Goal: Task Accomplishment & Management: Complete application form

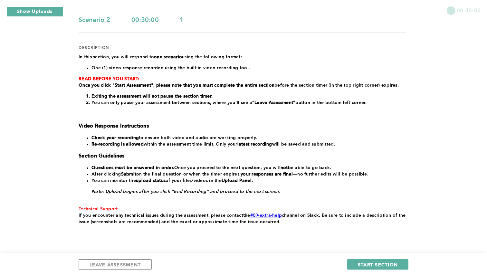
scroll to position [83, 0]
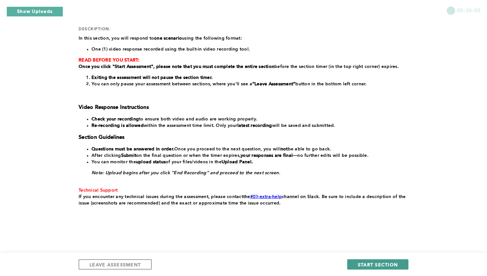
click at [375, 263] on span "START SECTION" at bounding box center [378, 265] width 40 height 6
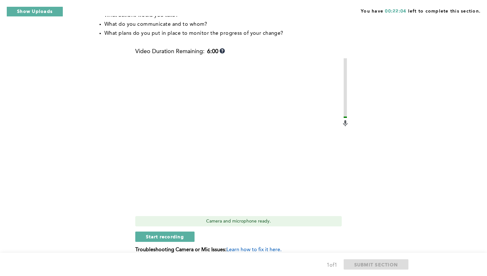
scroll to position [186, 0]
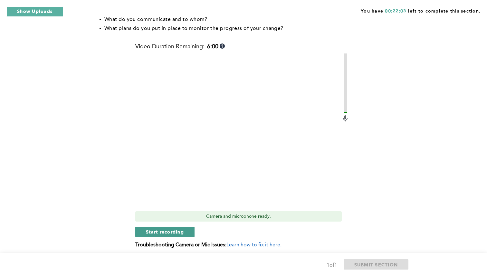
click at [177, 232] on span "Start recording" at bounding box center [165, 232] width 38 height 6
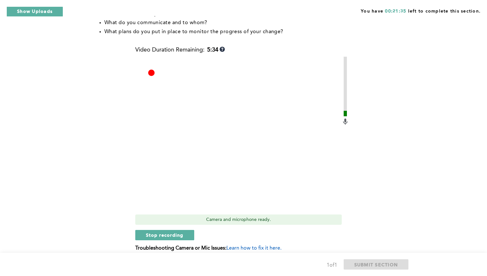
scroll to position [193, 0]
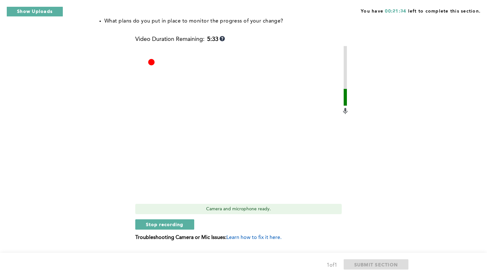
click at [175, 222] on span "Stop recording" at bounding box center [165, 224] width 38 height 6
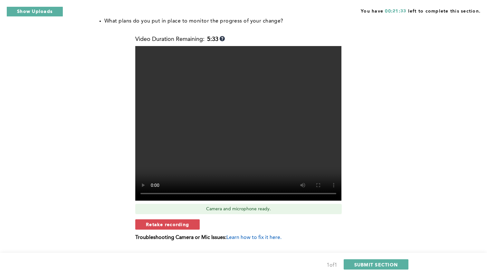
click at [175, 222] on span "Retake recording" at bounding box center [167, 224] width 43 height 6
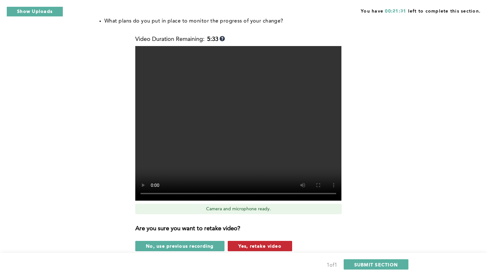
click at [256, 246] on span "Yes, retake video" at bounding box center [260, 246] width 43 height 6
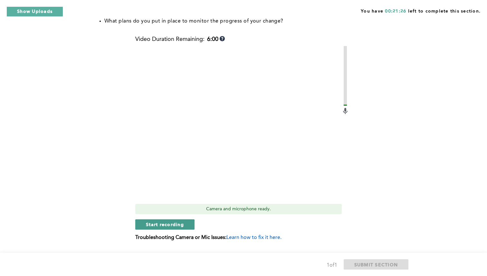
click at [169, 225] on span "Start recording" at bounding box center [165, 224] width 38 height 6
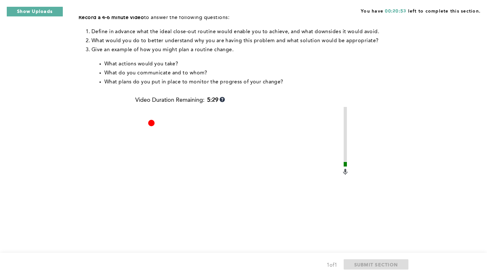
scroll to position [210, 0]
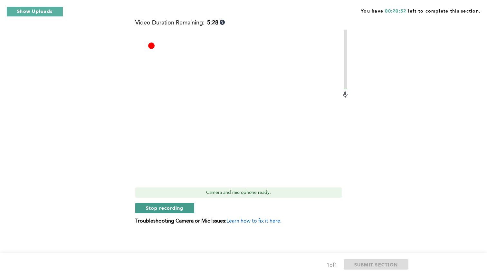
click at [169, 210] on span "Stop recording" at bounding box center [165, 208] width 38 height 6
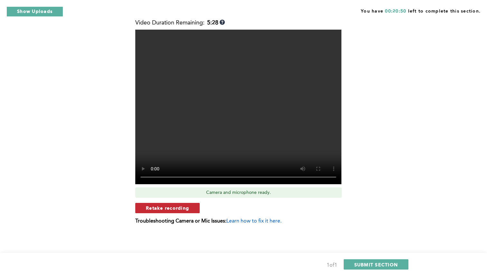
click at [171, 207] on span "Retake recording" at bounding box center [167, 208] width 43 height 6
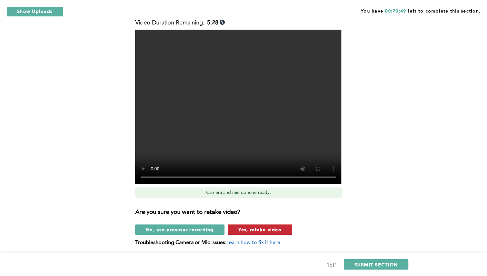
click at [270, 231] on span "Yes, retake video" at bounding box center [260, 230] width 43 height 6
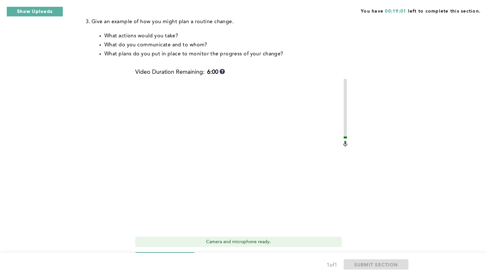
scroll to position [170, 0]
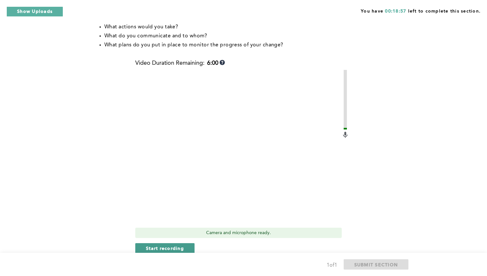
click at [162, 249] on span "Start recording" at bounding box center [165, 248] width 38 height 6
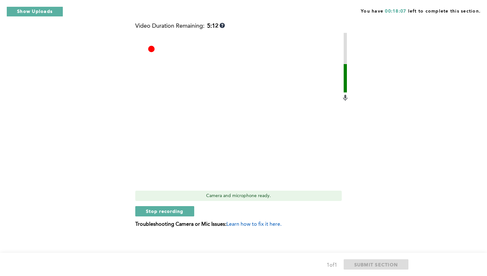
scroll to position [210, 0]
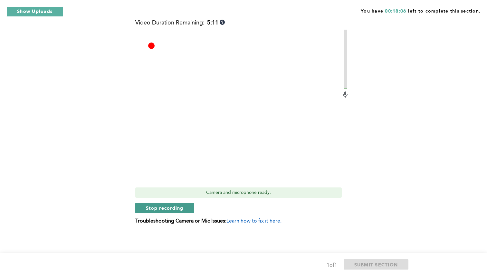
click at [161, 210] on span "Stop recording" at bounding box center [165, 208] width 38 height 6
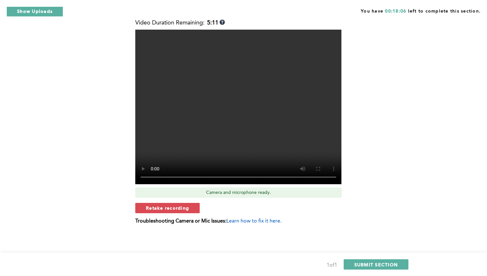
click at [161, 210] on span "Retake recording" at bounding box center [167, 208] width 43 height 6
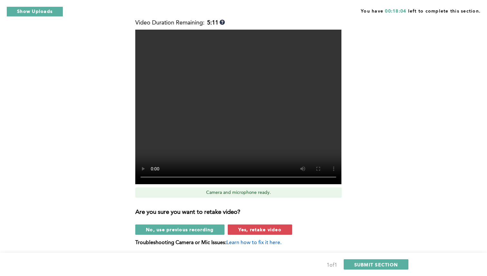
drag, startPoint x: 262, startPoint y: 227, endPoint x: 261, endPoint y: 223, distance: 3.6
click at [261, 226] on button "Yes, retake video" at bounding box center [260, 230] width 64 height 10
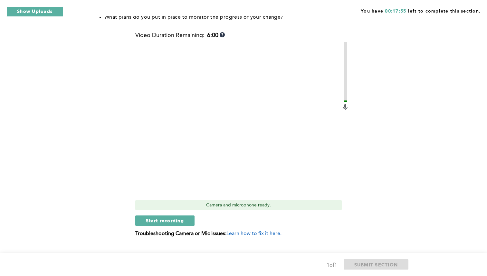
scroll to position [199, 0]
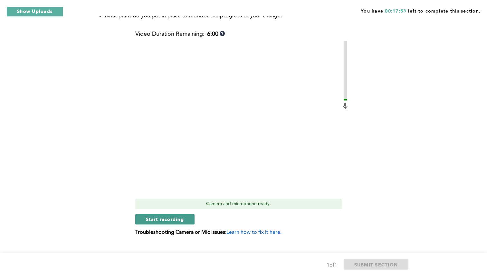
click at [182, 219] on span "Start recording" at bounding box center [165, 219] width 38 height 6
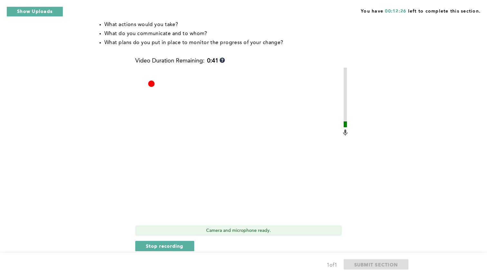
scroll to position [210, 0]
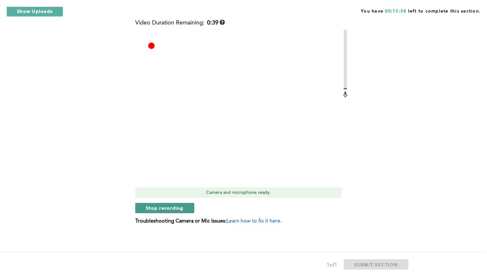
click at [183, 209] on button "Stop recording" at bounding box center [164, 208] width 59 height 10
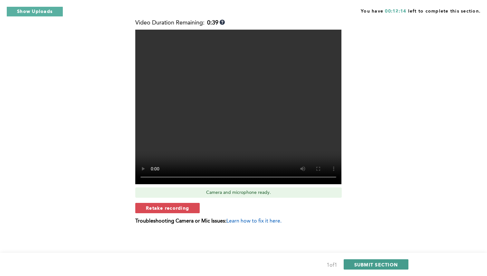
click at [373, 263] on span "SUBMIT SECTION" at bounding box center [377, 265] width 44 height 6
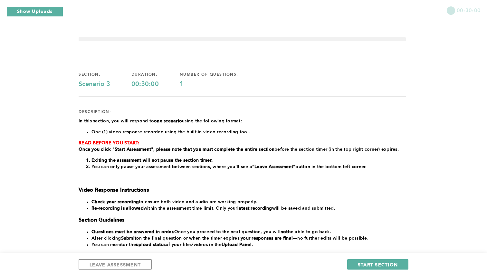
click at [373, 263] on span "START SECTION" at bounding box center [378, 265] width 40 height 6
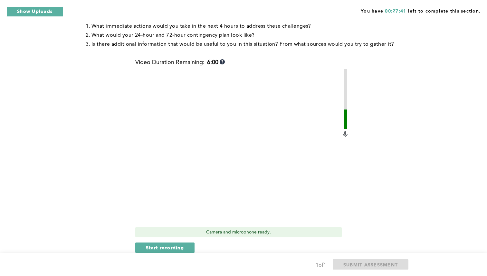
scroll to position [140, 0]
click at [175, 248] on span "Start recording" at bounding box center [165, 247] width 38 height 6
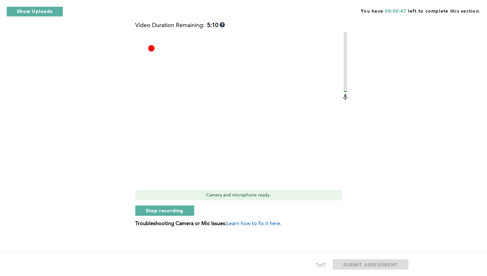
scroll to position [177, 0]
click at [163, 211] on span "Stop recording" at bounding box center [165, 210] width 38 height 6
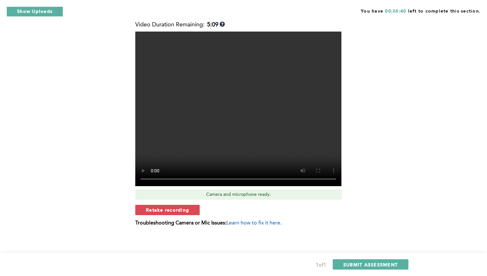
click at [163, 211] on span "Retake recording" at bounding box center [167, 210] width 43 height 6
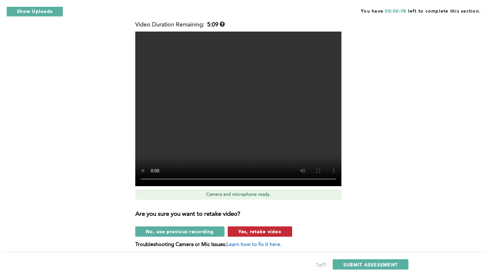
click at [266, 233] on span "Yes, retake video" at bounding box center [260, 232] width 43 height 6
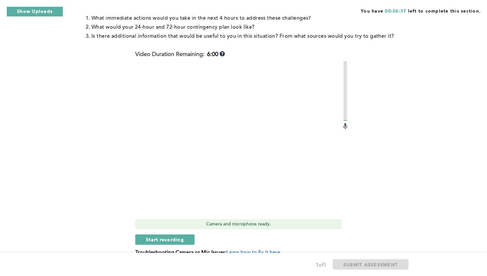
scroll to position [179, 0]
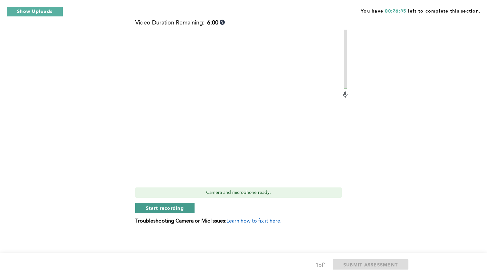
click at [161, 211] on span "Start recording" at bounding box center [165, 208] width 38 height 6
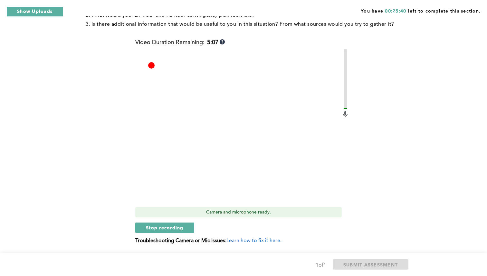
scroll to position [160, 0]
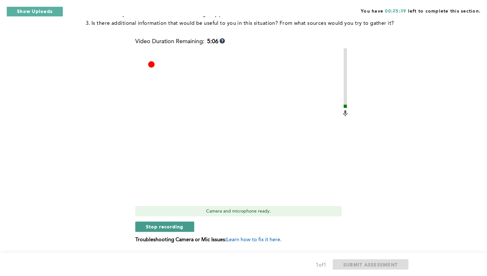
click at [165, 226] on span "Stop recording" at bounding box center [165, 227] width 38 height 6
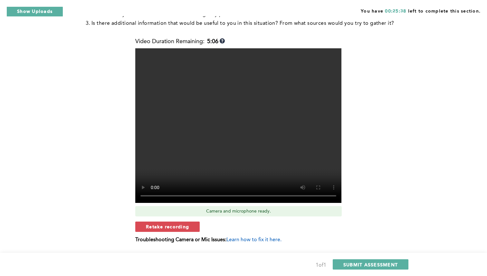
click at [165, 226] on span "Retake recording" at bounding box center [167, 227] width 43 height 6
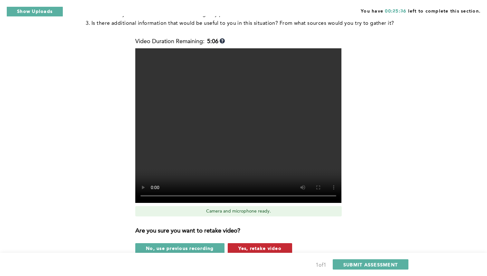
click at [251, 247] on span "Yes, retake video" at bounding box center [260, 248] width 43 height 6
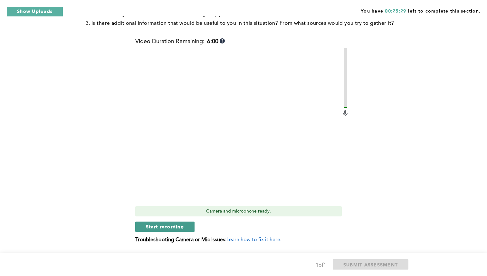
click at [180, 226] on span "Start recording" at bounding box center [165, 227] width 38 height 6
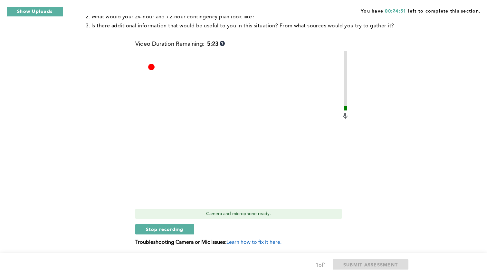
scroll to position [158, 0]
click at [180, 226] on span "Stop recording" at bounding box center [165, 229] width 38 height 6
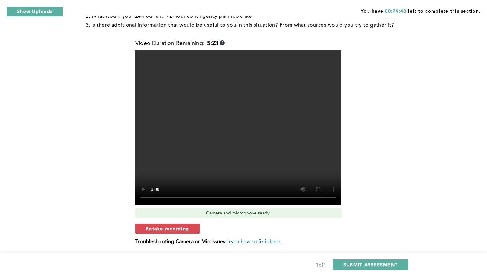
click at [180, 226] on span "Retake recording" at bounding box center [167, 229] width 43 height 6
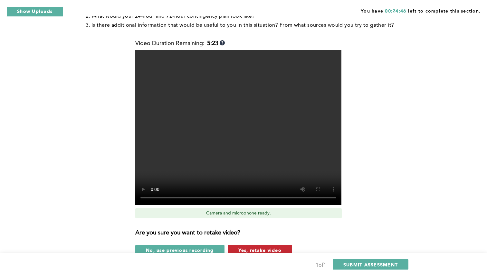
click at [248, 247] on span "Yes, retake video" at bounding box center [260, 250] width 43 height 6
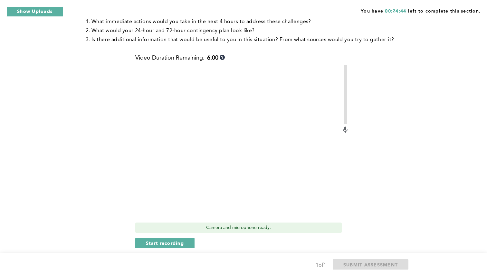
scroll to position [147, 0]
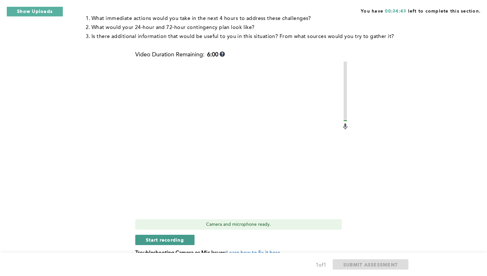
click at [169, 237] on span "Start recording" at bounding box center [165, 240] width 38 height 6
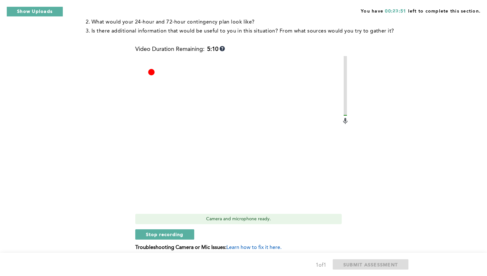
scroll to position [157, 0]
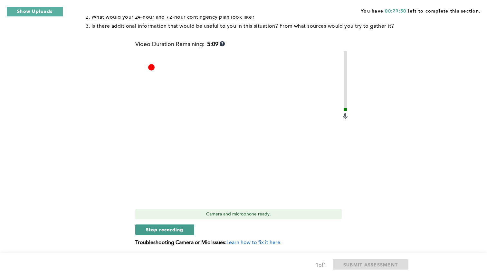
click at [170, 228] on span "Stop recording" at bounding box center [165, 230] width 38 height 6
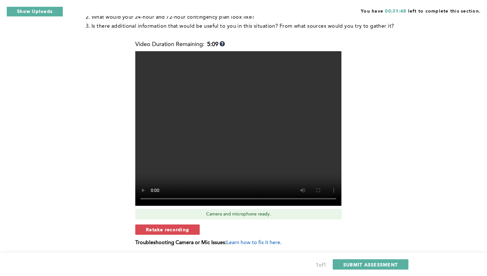
click at [170, 228] on span "Retake recording" at bounding box center [167, 230] width 43 height 6
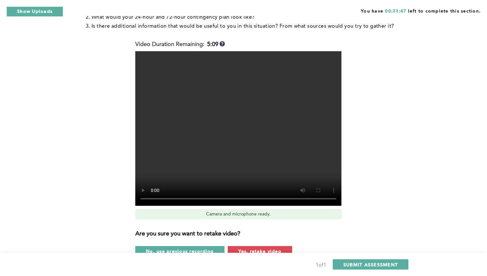
click at [260, 246] on div "No, use previous recording Yes, retake video" at bounding box center [242, 251] width 214 height 10
click at [256, 247] on button "Yes, retake video" at bounding box center [260, 251] width 64 height 10
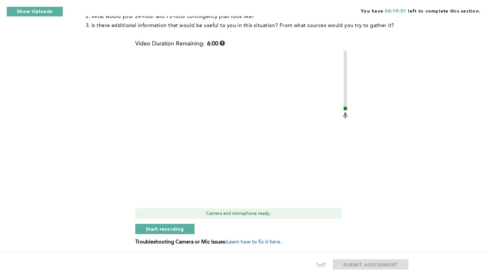
scroll to position [163, 0]
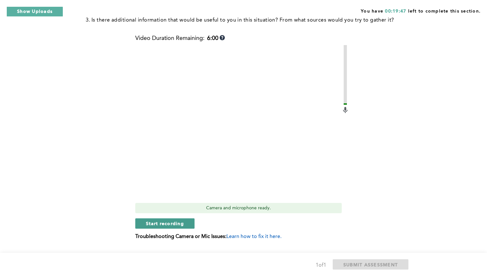
click at [181, 224] on span "Start recording" at bounding box center [165, 223] width 38 height 6
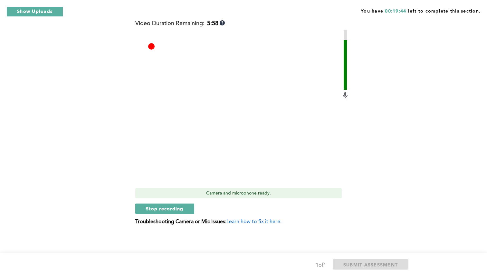
scroll to position [179, 0]
click at [171, 206] on span "Stop recording" at bounding box center [165, 208] width 38 height 6
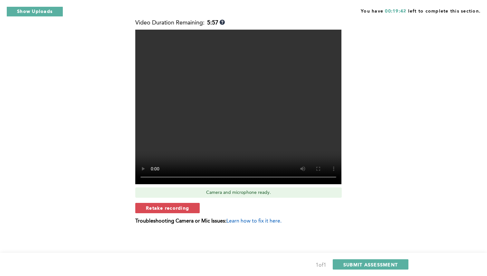
click at [171, 206] on span "Retake recording" at bounding box center [167, 208] width 43 height 6
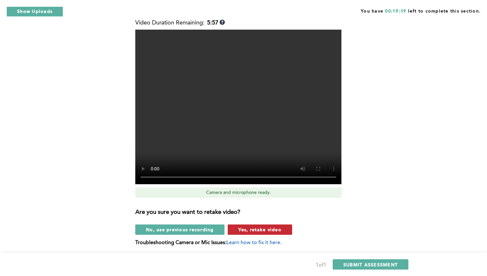
click at [259, 227] on span "Yes, retake video" at bounding box center [260, 230] width 43 height 6
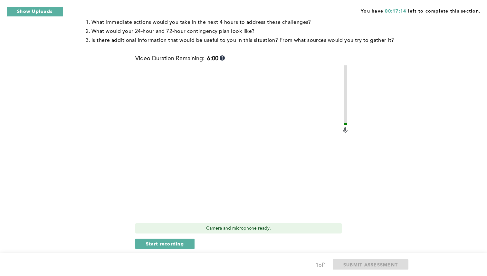
scroll to position [157, 0]
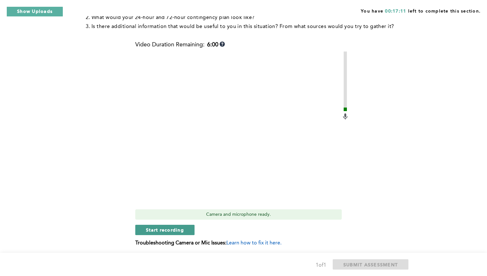
click at [181, 228] on span "Start recording" at bounding box center [165, 230] width 38 height 6
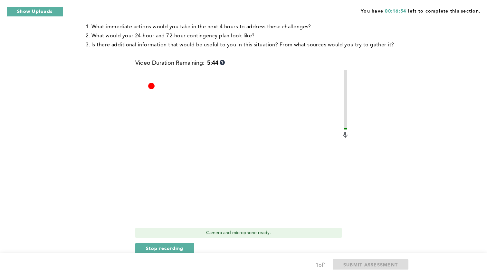
scroll to position [145, 0]
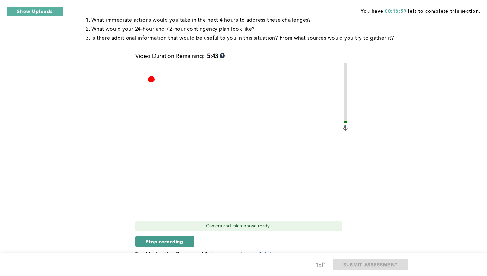
click at [161, 240] on span "Stop recording" at bounding box center [165, 242] width 38 height 6
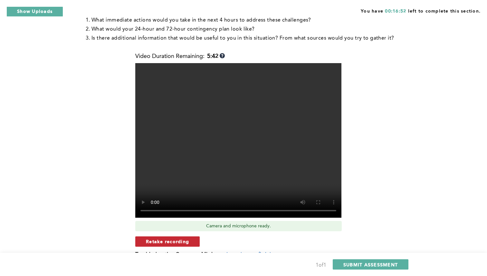
click at [173, 241] on span "Retake recording" at bounding box center [167, 242] width 43 height 6
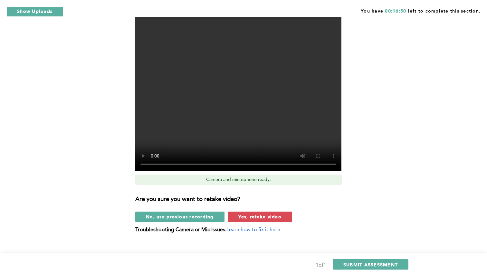
scroll to position [200, 0]
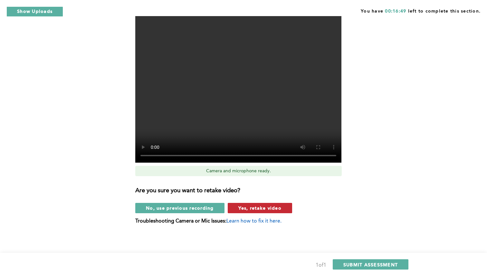
click at [252, 210] on span "Yes, retake video" at bounding box center [260, 208] width 43 height 6
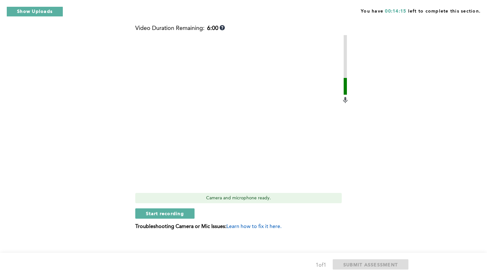
scroll to position [179, 0]
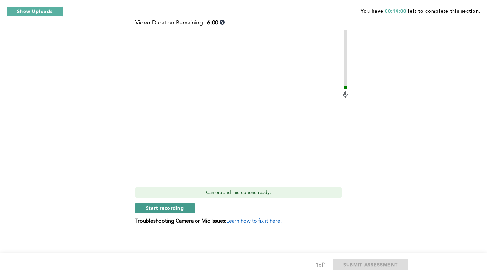
click at [167, 209] on span "Start recording" at bounding box center [165, 208] width 38 height 6
click at [171, 207] on span "Stop recording" at bounding box center [165, 208] width 38 height 6
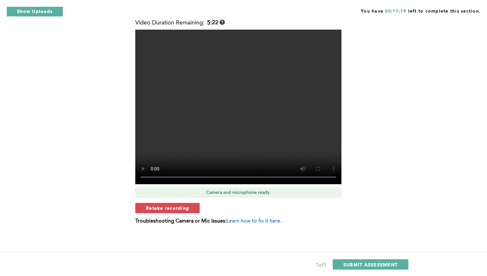
click at [171, 207] on span "Retake recording" at bounding box center [167, 208] width 43 height 6
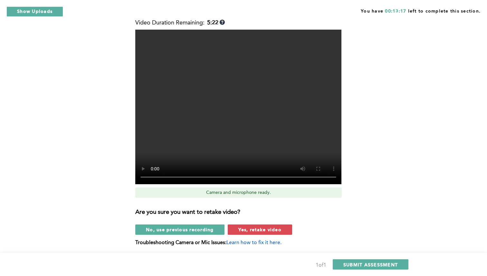
click at [249, 229] on span "Yes, retake video" at bounding box center [260, 230] width 43 height 6
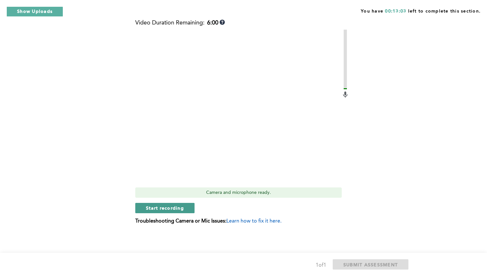
click at [178, 205] on span "Start recording" at bounding box center [165, 208] width 38 height 6
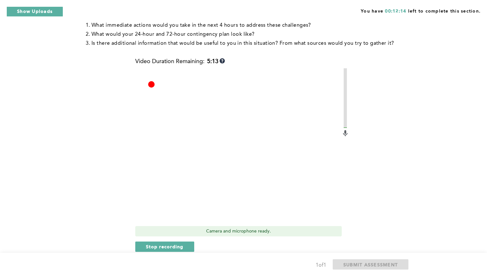
scroll to position [152, 0]
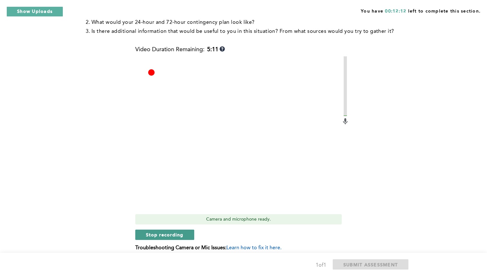
click at [151, 234] on span "Stop recording" at bounding box center [165, 235] width 38 height 6
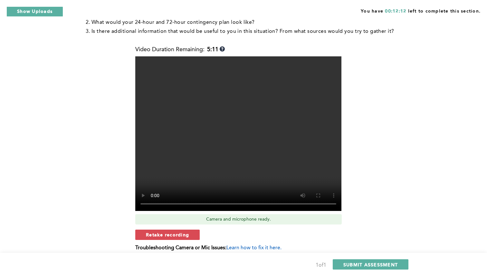
click at [151, 234] on span "Retake recording" at bounding box center [167, 235] width 43 height 6
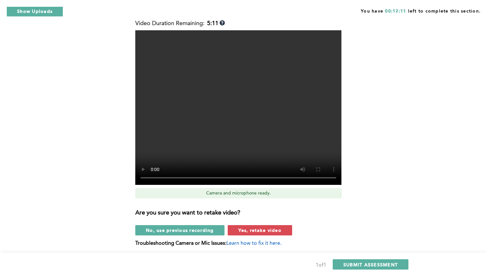
scroll to position [179, 0]
click at [262, 226] on button "Yes, retake video" at bounding box center [260, 230] width 64 height 10
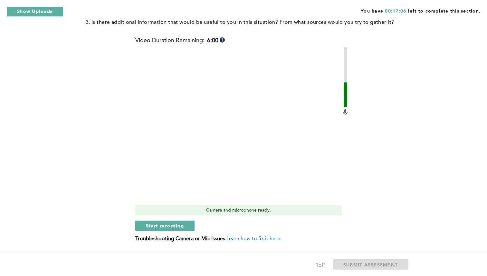
scroll to position [163, 0]
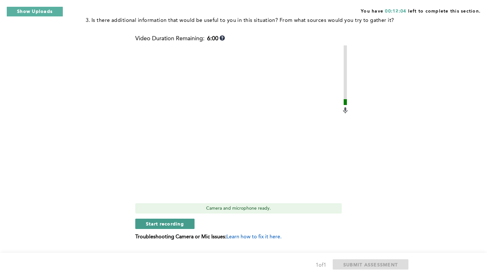
click at [176, 223] on span "Start recording" at bounding box center [165, 224] width 38 height 6
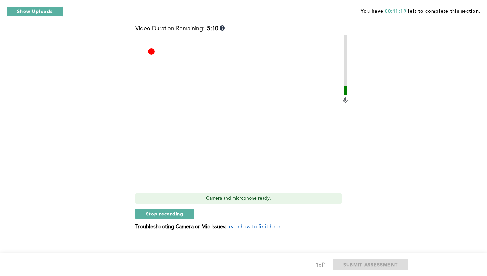
scroll to position [179, 0]
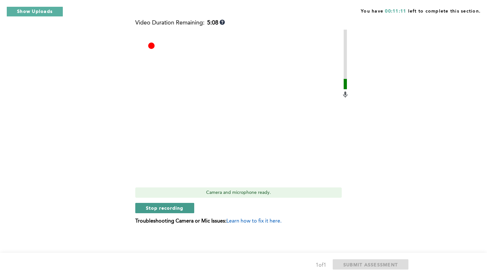
click at [167, 207] on span "Stop recording" at bounding box center [165, 208] width 38 height 6
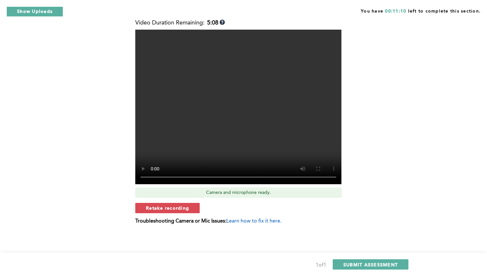
click at [167, 207] on span "Retake recording" at bounding box center [167, 208] width 43 height 6
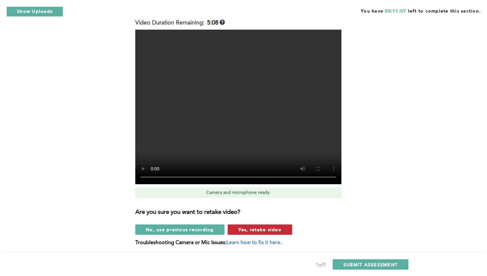
click at [269, 229] on span "Yes, retake video" at bounding box center [260, 230] width 43 height 6
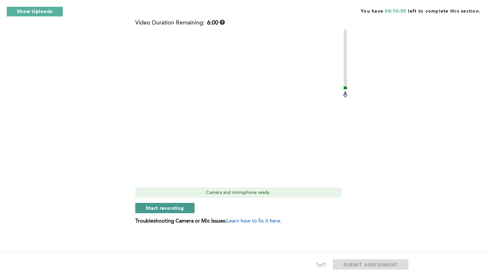
click at [169, 208] on span "Start recording" at bounding box center [165, 208] width 38 height 6
click at [169, 208] on span "Stop recording" at bounding box center [165, 208] width 38 height 6
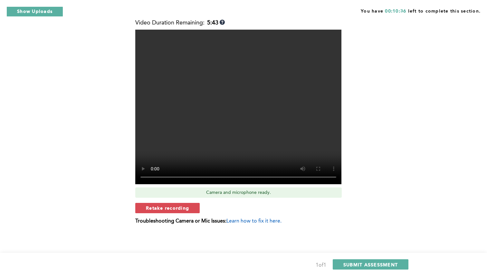
click at [169, 208] on span "Retake recording" at bounding box center [167, 208] width 43 height 6
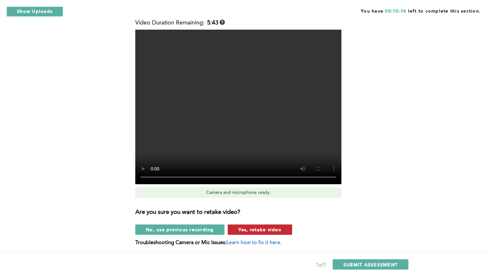
click at [248, 230] on span "Yes, retake video" at bounding box center [260, 230] width 43 height 6
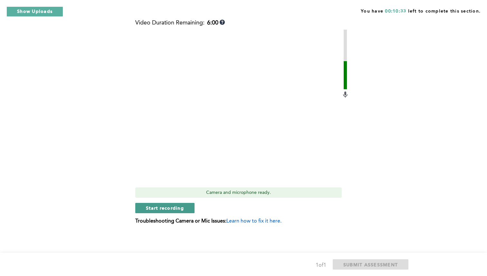
click at [179, 208] on span "Start recording" at bounding box center [165, 208] width 38 height 6
click at [177, 208] on span "Stop recording" at bounding box center [165, 208] width 38 height 6
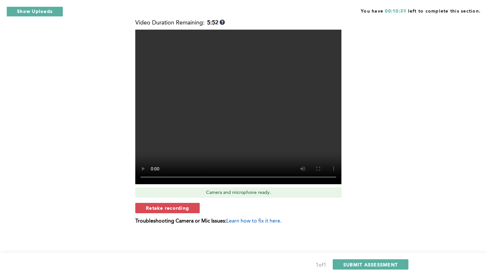
click at [177, 208] on span "Retake recording" at bounding box center [167, 208] width 43 height 6
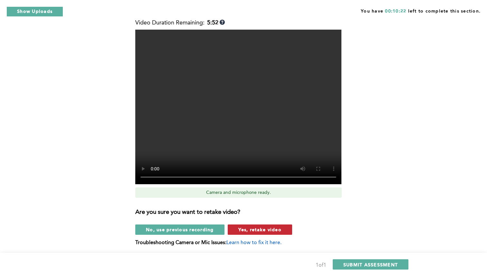
click at [263, 229] on span "Yes, retake video" at bounding box center [260, 230] width 43 height 6
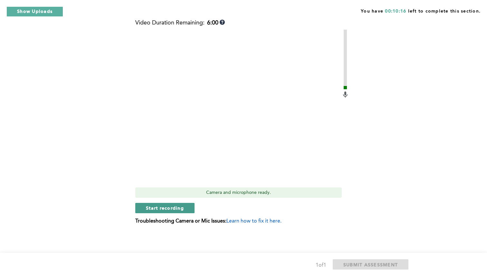
click at [168, 208] on span "Start recording" at bounding box center [165, 208] width 38 height 6
click at [168, 208] on span "Stop recording" at bounding box center [165, 208] width 38 height 6
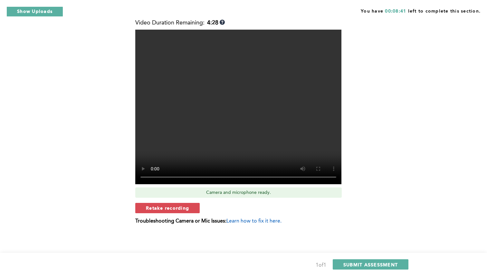
click at [168, 208] on span "Retake recording" at bounding box center [167, 208] width 43 height 6
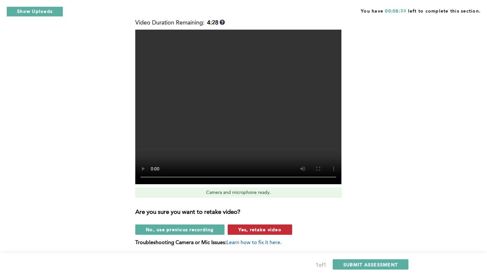
click at [261, 228] on span "Yes, retake video" at bounding box center [260, 230] width 43 height 6
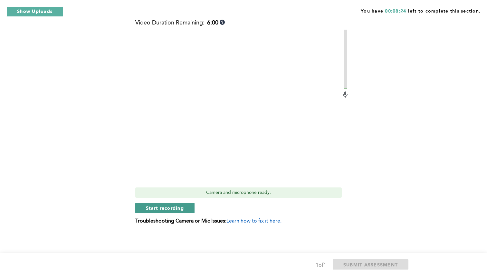
click at [172, 207] on span "Start recording" at bounding box center [165, 208] width 38 height 6
click at [172, 207] on span "Stop recording" at bounding box center [165, 208] width 38 height 6
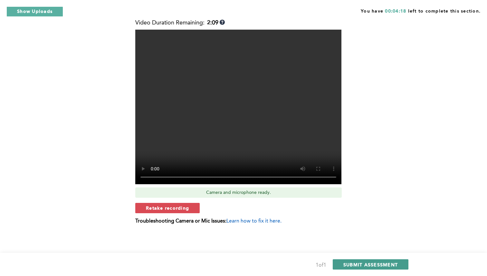
click at [355, 261] on button "SUBMIT ASSESSMENT" at bounding box center [371, 264] width 76 height 10
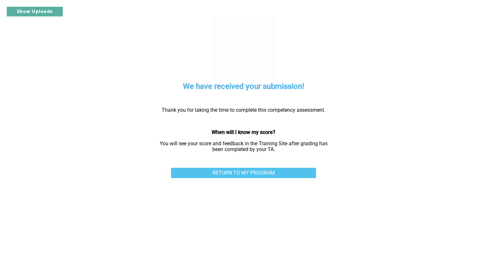
click at [265, 173] on link "RETURN TO MY PROGRAM" at bounding box center [243, 173] width 145 height 10
